Goal: Task Accomplishment & Management: Manage account settings

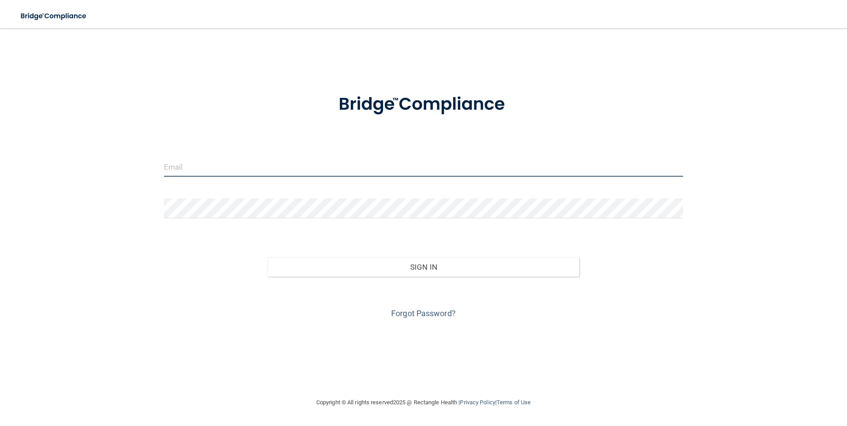
click at [212, 163] on input "email" at bounding box center [423, 167] width 519 height 20
type input "[EMAIL_ADDRESS][DOMAIN_NAME]"
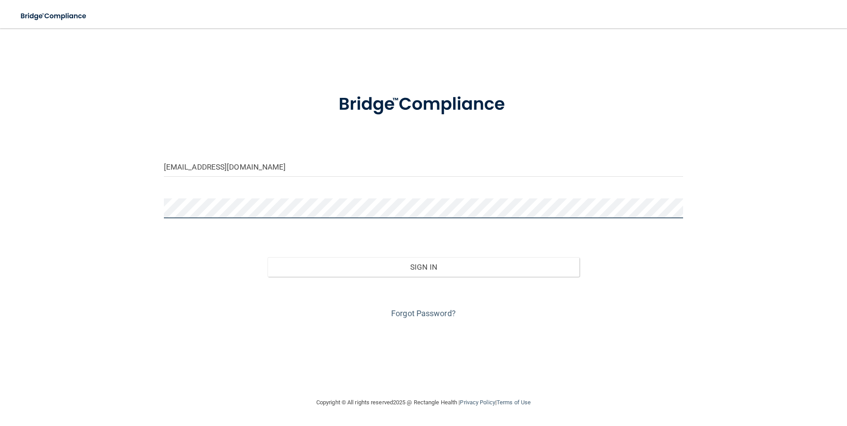
click at [267, 257] on button "Sign In" at bounding box center [423, 266] width 312 height 19
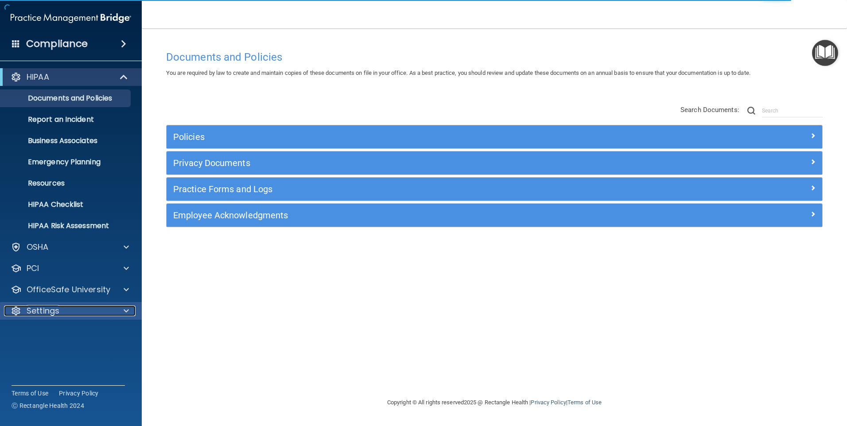
drag, startPoint x: 39, startPoint y: 308, endPoint x: 118, endPoint y: 331, distance: 82.2
click at [39, 308] on p "Settings" at bounding box center [43, 311] width 33 height 11
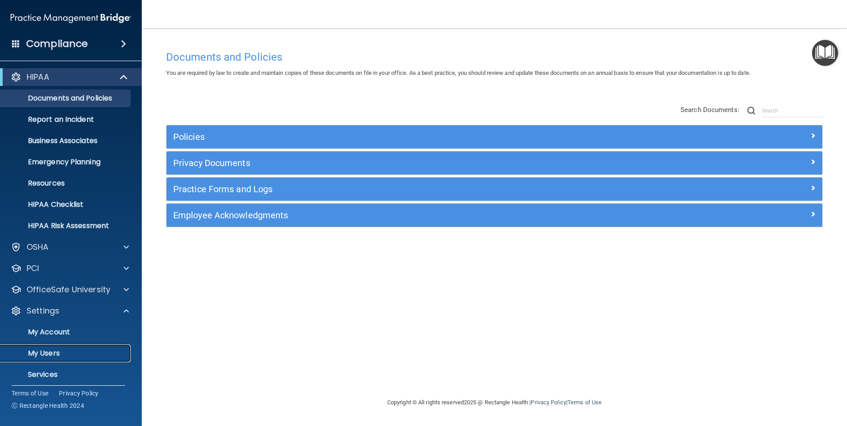
click at [56, 349] on p "My Users" at bounding box center [66, 353] width 121 height 9
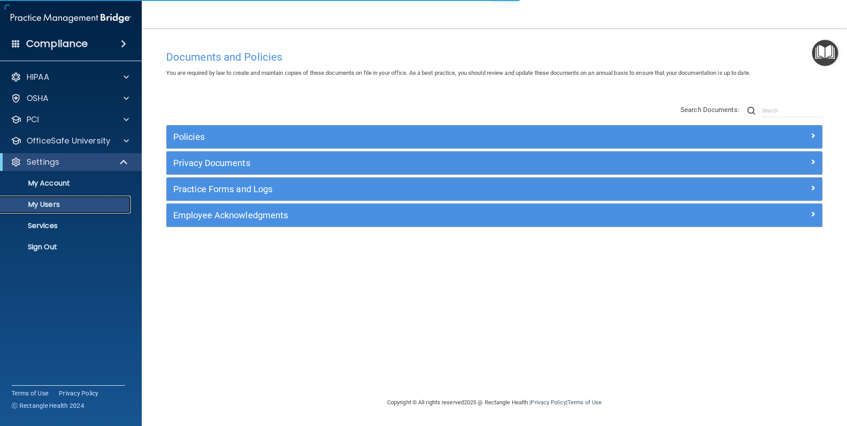
select select "20"
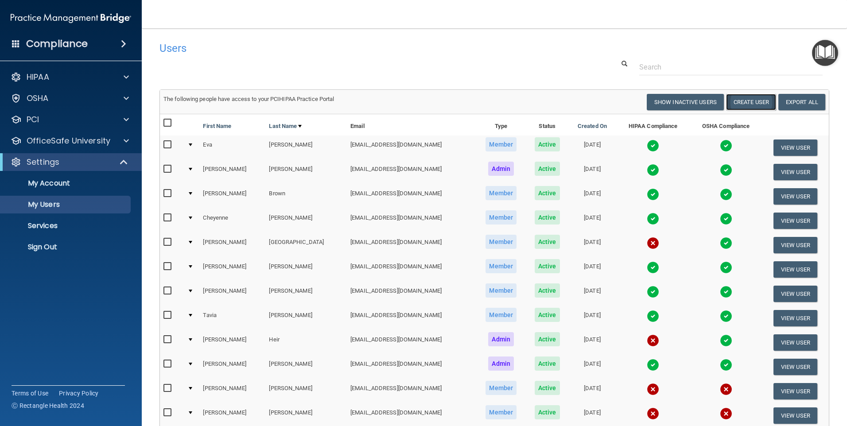
click at [743, 103] on button "Create User" at bounding box center [751, 102] width 50 height 16
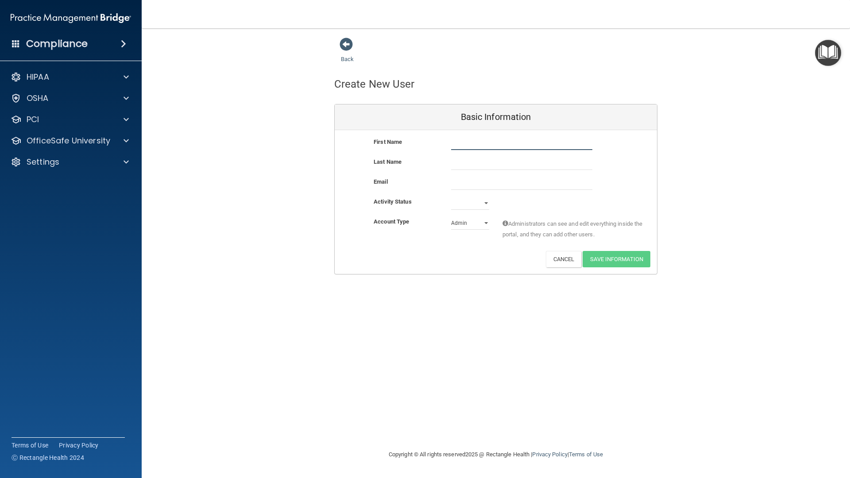
click at [461, 142] on input "text" at bounding box center [521, 143] width 141 height 13
type input "[PERSON_NAME]"
click at [456, 185] on input "email" at bounding box center [521, 183] width 141 height 13
type input "[EMAIL_ADDRESS][DOMAIN_NAME]"
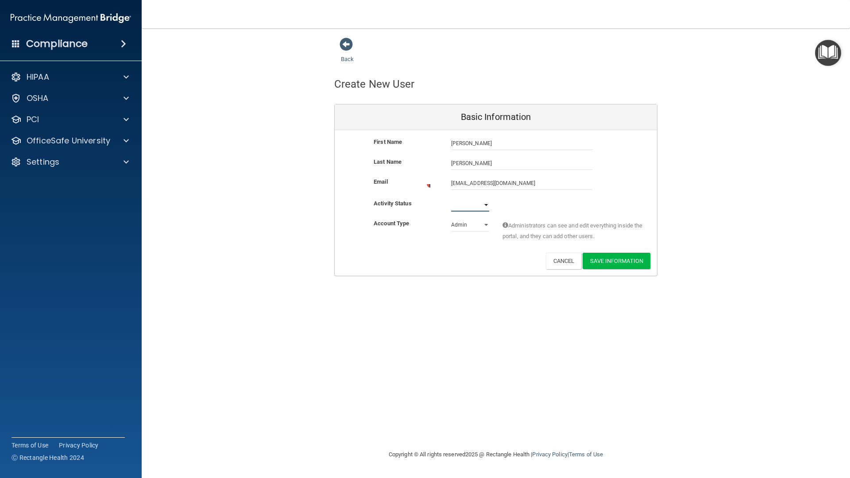
click at [485, 198] on div "First Name [PERSON_NAME] [PERSON_NAME] Last Name [PERSON_NAME] Email [EMAIL_ADD…" at bounding box center [496, 203] width 322 height 146
select select "active"
click at [451, 197] on select "Active Inactive" at bounding box center [470, 203] width 38 height 13
click at [487, 221] on select "Admin Member" at bounding box center [470, 223] width 38 height 13
select select "practice_member"
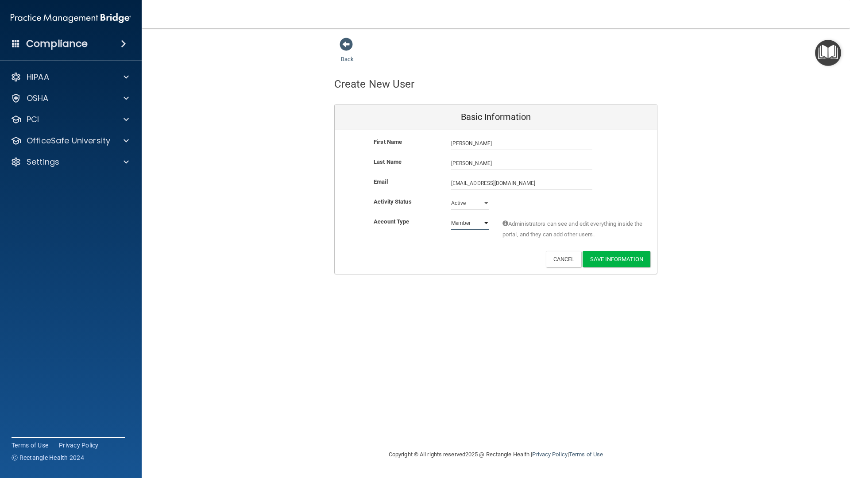
click at [451, 217] on select "Admin Member" at bounding box center [470, 223] width 38 height 13
click at [608, 260] on button "Save Information" at bounding box center [617, 259] width 68 height 16
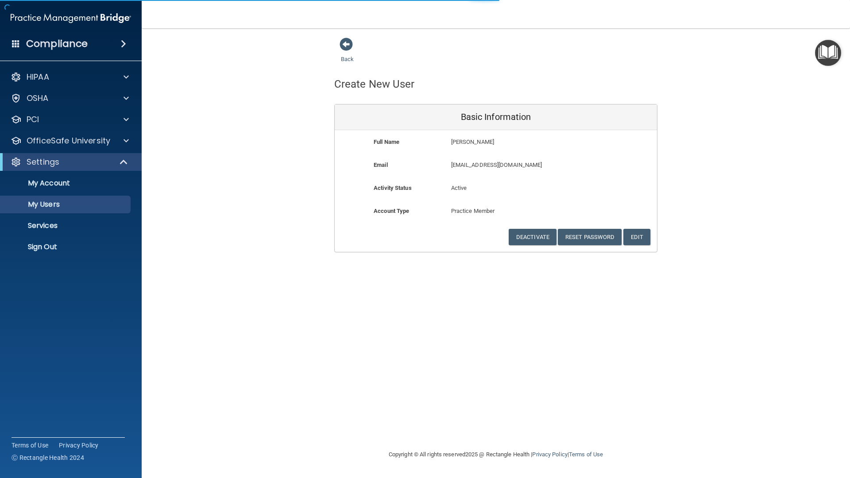
select select "20"
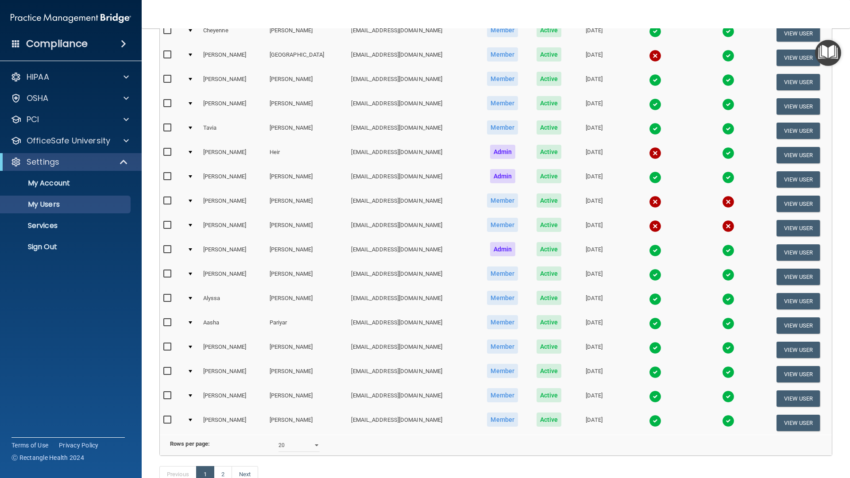
scroll to position [289, 0]
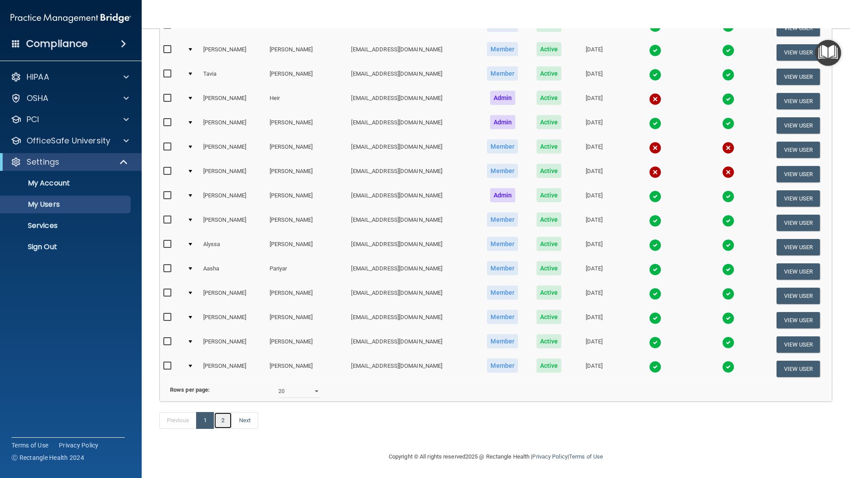
click at [225, 423] on link "2" at bounding box center [223, 420] width 18 height 17
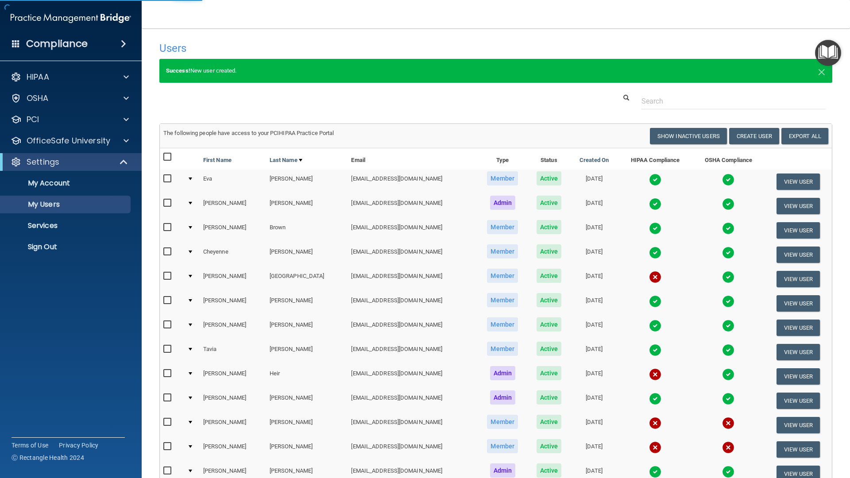
select select "20"
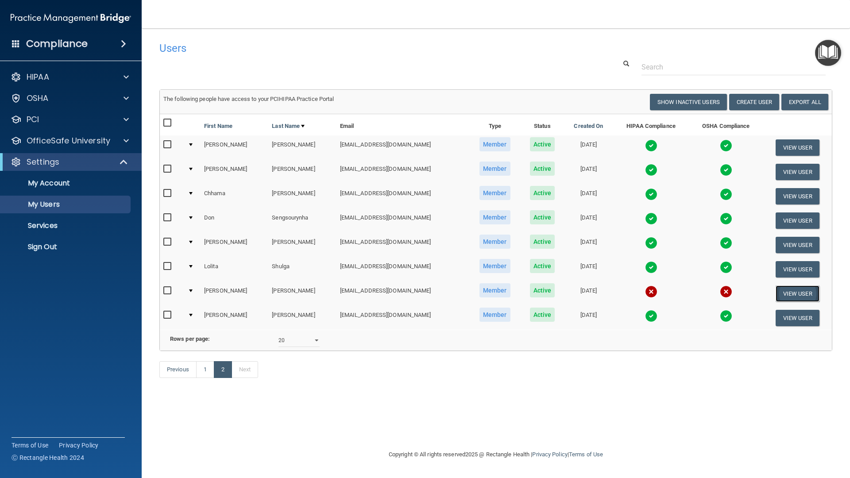
click at [799, 294] on button "View User" at bounding box center [798, 294] width 44 height 16
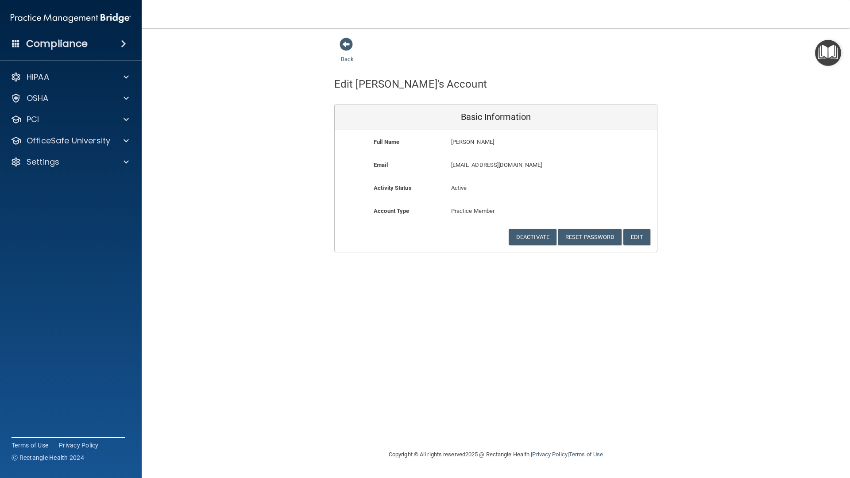
click at [347, 43] on span at bounding box center [346, 44] width 13 height 13
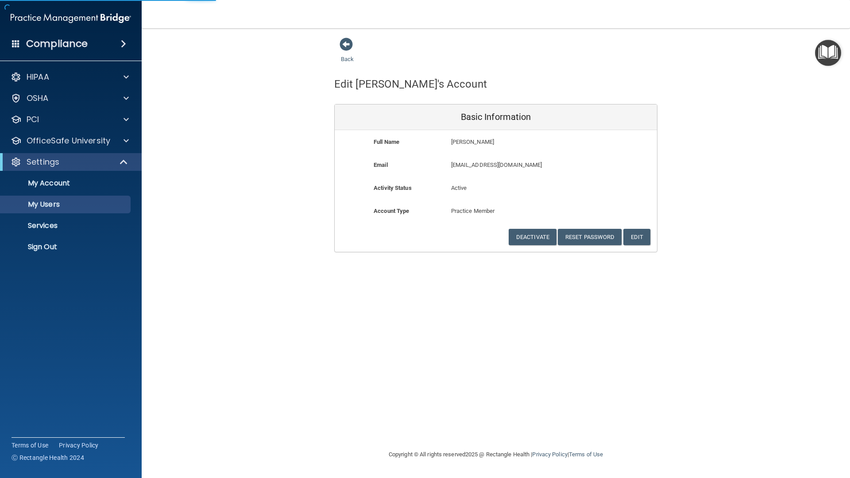
select select "20"
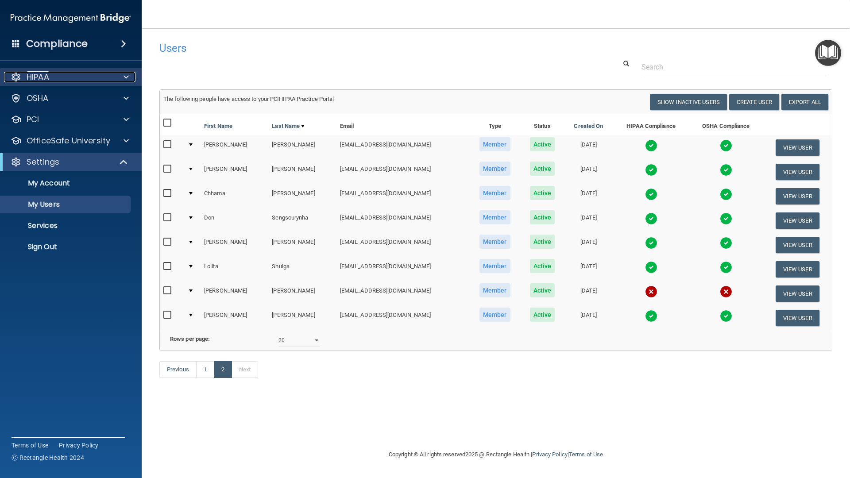
click at [44, 80] on p "HIPAA" at bounding box center [38, 77] width 23 height 11
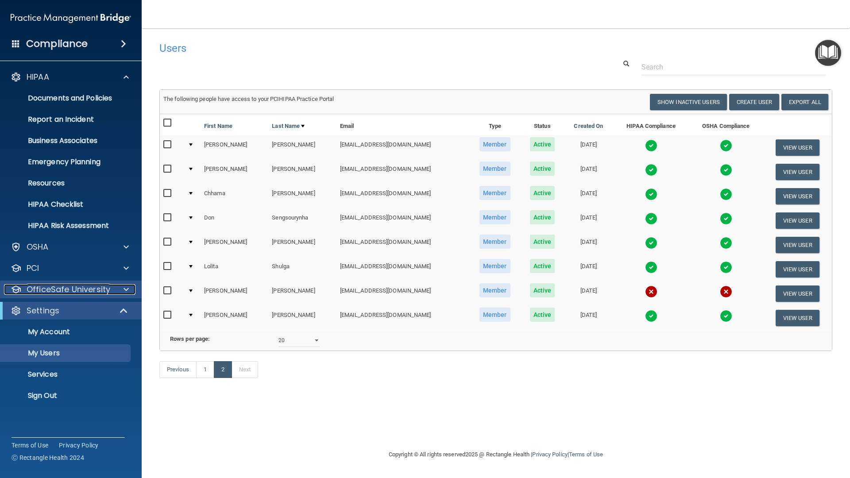
click at [53, 289] on p "OfficeSafe University" at bounding box center [69, 289] width 84 height 11
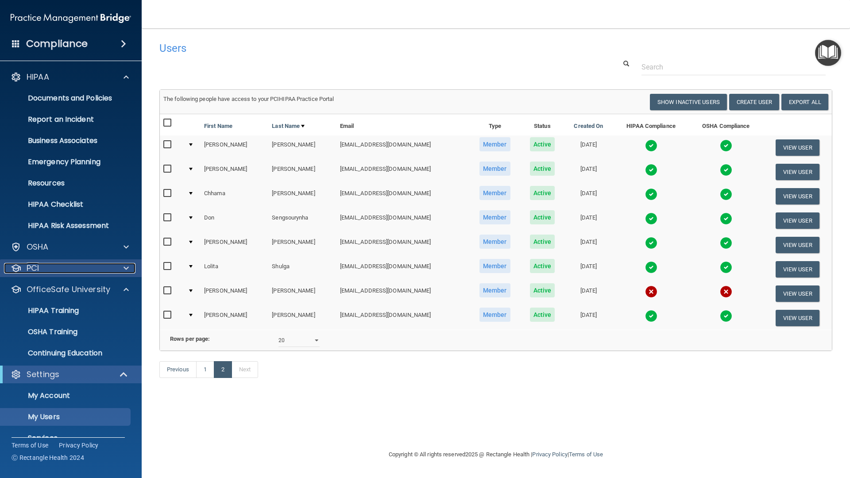
click at [121, 267] on div at bounding box center [125, 268] width 22 height 11
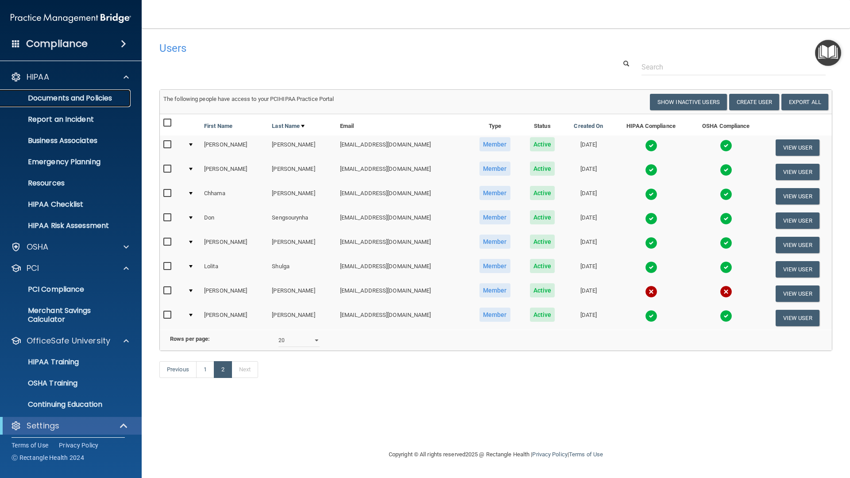
click at [55, 98] on p "Documents and Policies" at bounding box center [66, 98] width 121 height 9
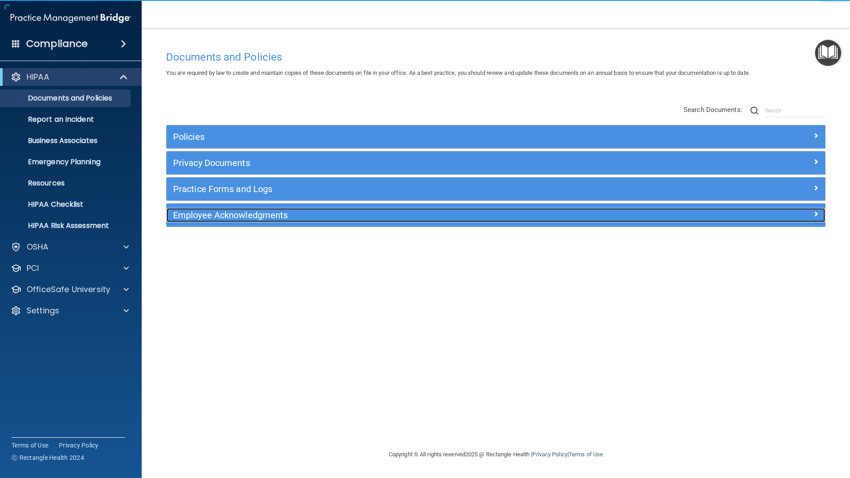
click at [279, 219] on h5 "Employee Acknowledgments" at bounding box center [413, 215] width 481 height 10
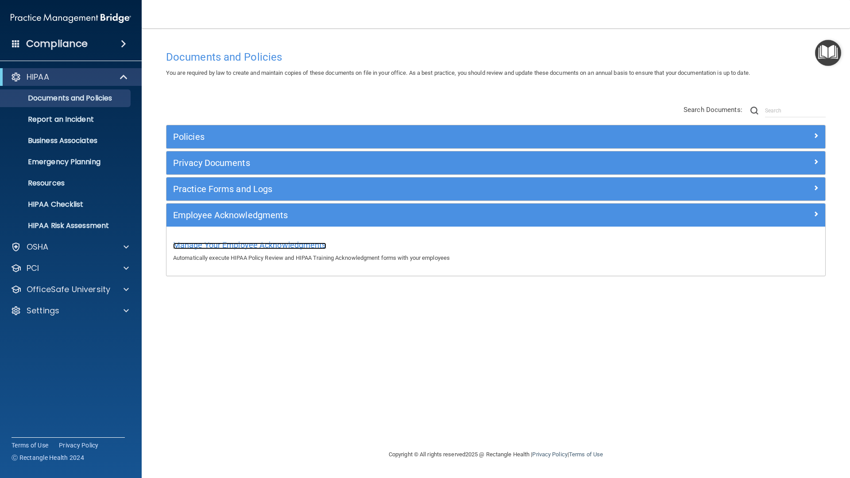
click at [242, 243] on span "Manage Your Employee Acknowledgments" at bounding box center [249, 244] width 153 height 9
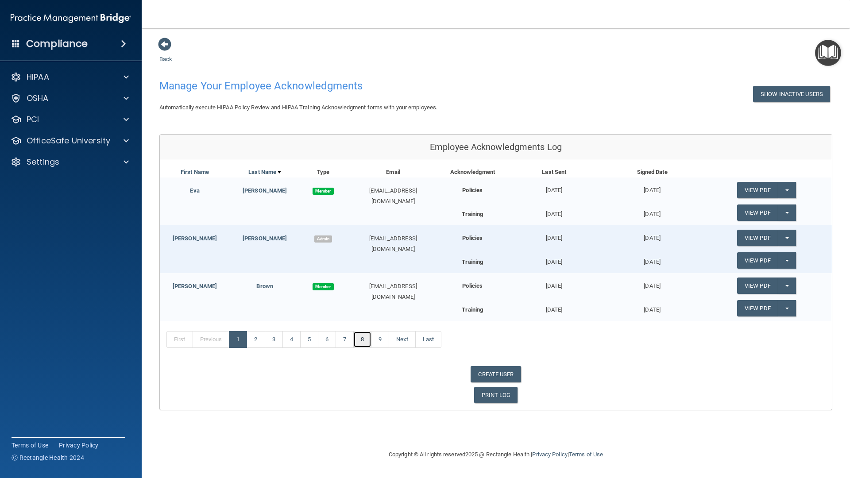
click at [369, 341] on link "8" at bounding box center [362, 339] width 18 height 17
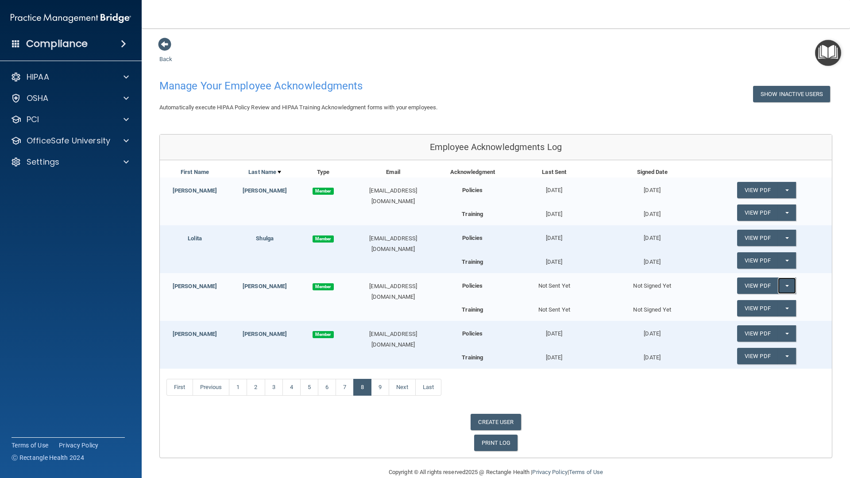
click at [783, 283] on button "Split button!" at bounding box center [787, 286] width 18 height 16
click at [769, 305] on link "Send Acknowledgment" at bounding box center [775, 303] width 77 height 13
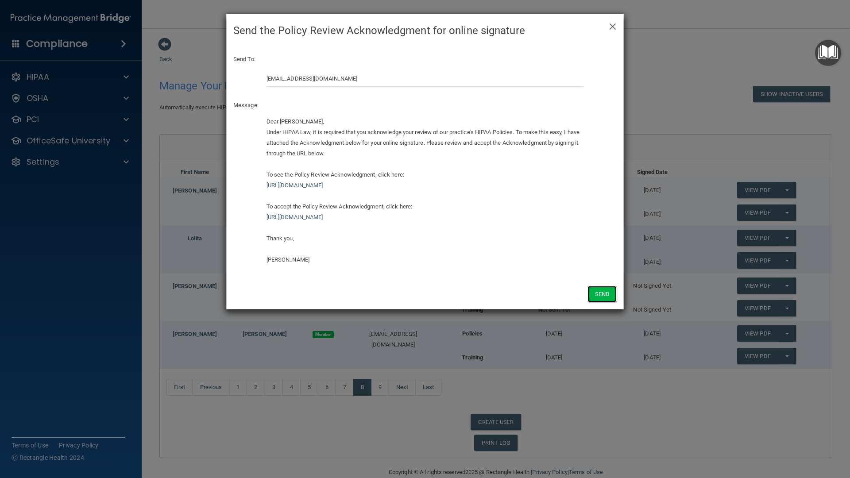
click at [602, 293] on button "Send" at bounding box center [602, 294] width 29 height 16
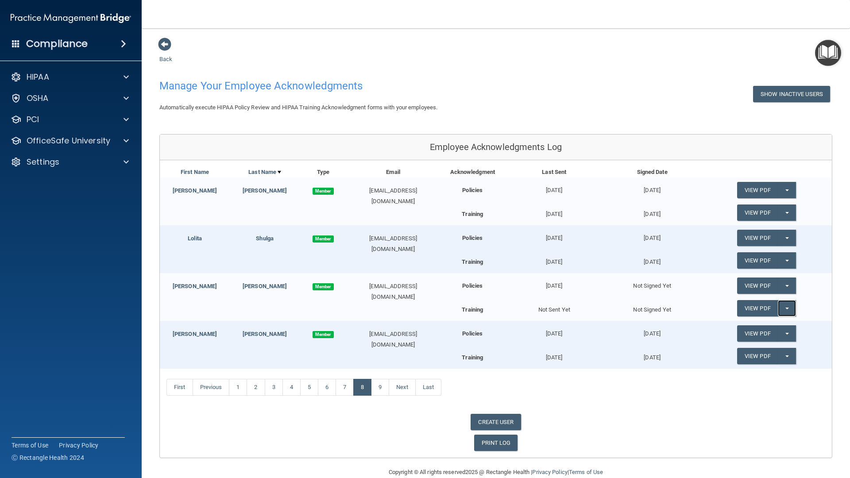
click at [783, 306] on button "Split button!" at bounding box center [787, 308] width 18 height 16
click at [775, 328] on link "Send Acknowledgment PDF" at bounding box center [781, 326] width 89 height 13
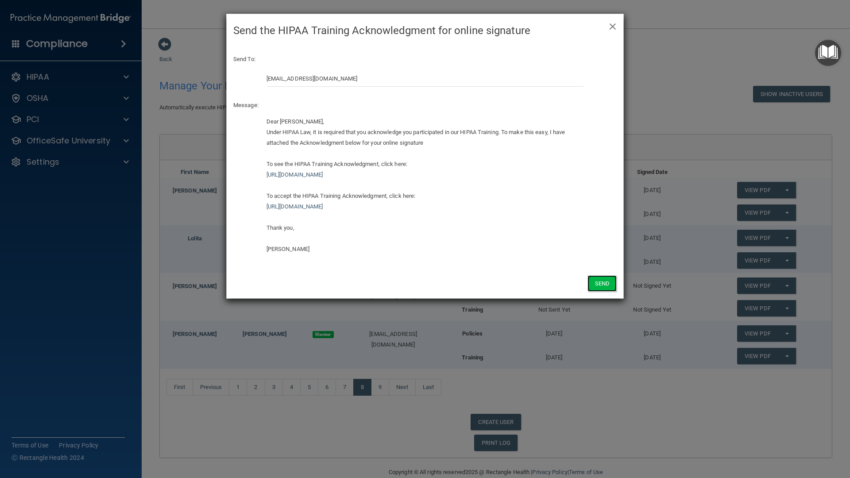
click at [600, 290] on button "Send" at bounding box center [602, 283] width 29 height 16
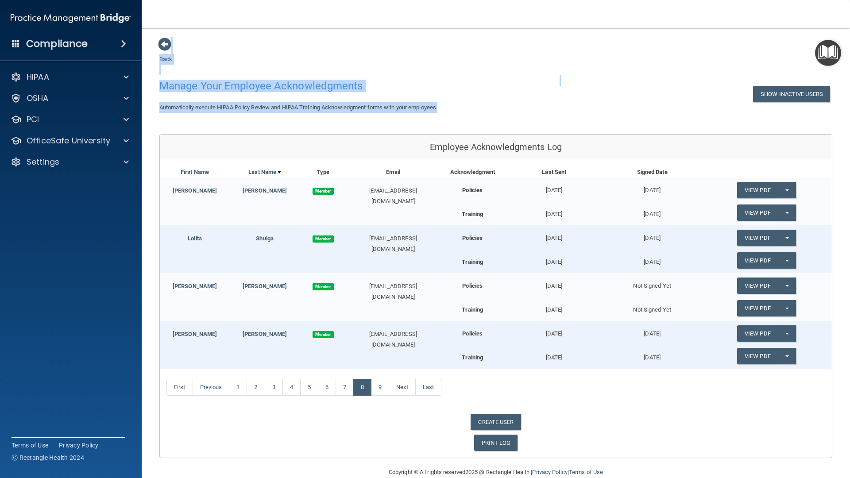
drag, startPoint x: 786, startPoint y: 17, endPoint x: 773, endPoint y: 111, distance: 95.2
click at [773, 111] on div "Toggle navigation [PERSON_NAME] [EMAIL_ADDRESS][DOMAIN_NAME] Manage My Enterpri…" at bounding box center [496, 239] width 709 height 478
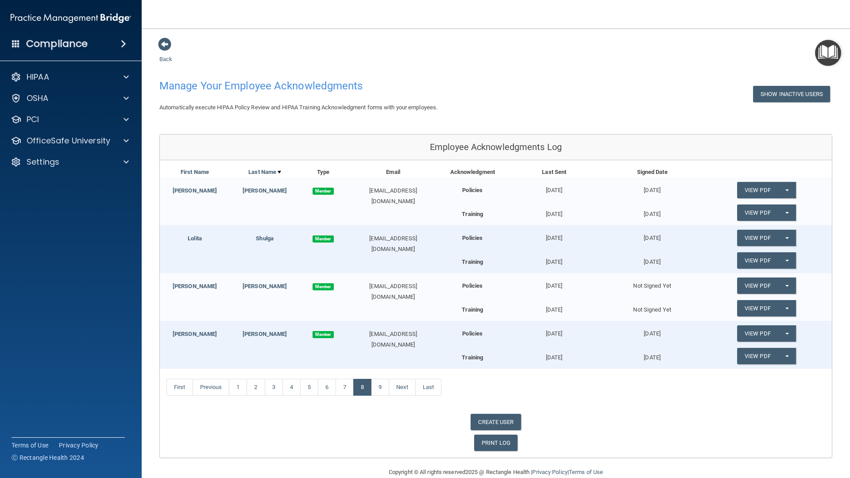
drag, startPoint x: 773, startPoint y: 111, endPoint x: 780, endPoint y: 19, distance: 92.9
click at [780, 19] on nav "Toggle navigation [PERSON_NAME] [EMAIL_ADDRESS][DOMAIN_NAME] Manage My Enterpri…" at bounding box center [496, 14] width 709 height 28
click at [802, 5] on nav "Toggle navigation [PERSON_NAME] [EMAIL_ADDRESS][DOMAIN_NAME] Manage My Enterpri…" at bounding box center [496, 14] width 709 height 28
click at [833, 1] on nav "Toggle navigation [PERSON_NAME] [EMAIL_ADDRESS][DOMAIN_NAME] Manage My Enterpri…" at bounding box center [496, 14] width 709 height 28
click at [745, 286] on link "View PDF" at bounding box center [757, 286] width 41 height 16
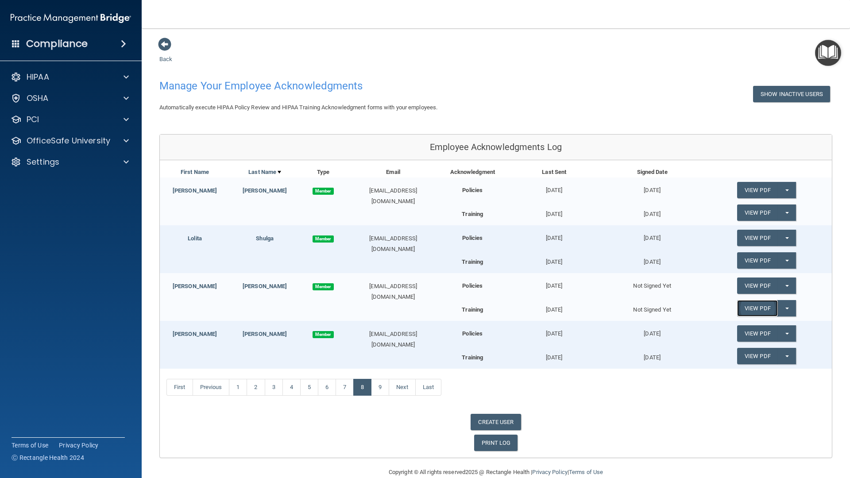
click at [744, 307] on link "View PDF" at bounding box center [757, 308] width 41 height 16
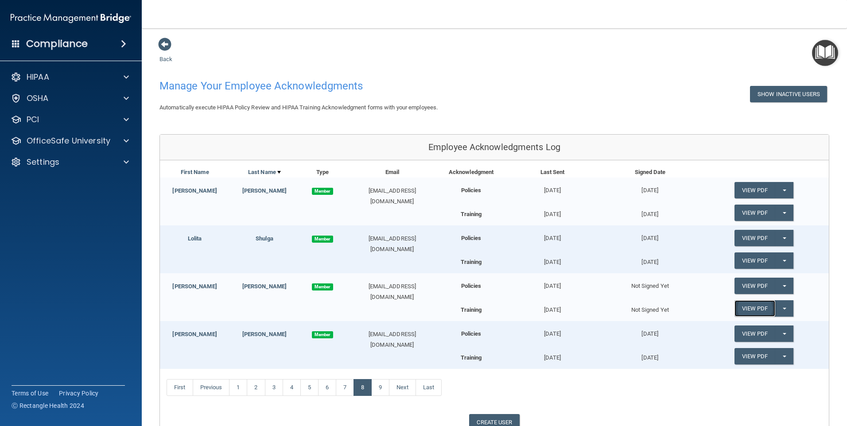
click at [744, 307] on link "View PDF" at bounding box center [754, 308] width 41 height 16
click at [759, 286] on link "View PDF" at bounding box center [754, 286] width 41 height 16
